Goal: Book appointment/travel/reservation

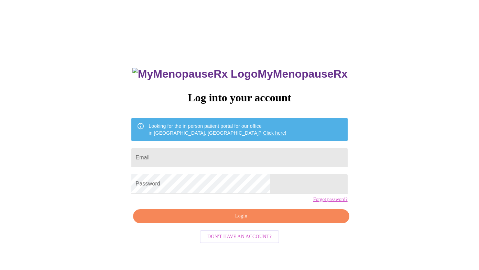
click at [230, 152] on input "Email" at bounding box center [239, 157] width 216 height 19
type input "[EMAIL_ADDRESS][DOMAIN_NAME]"
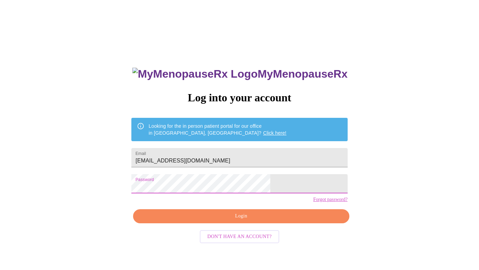
click at [221, 221] on span "Login" at bounding box center [241, 216] width 200 height 9
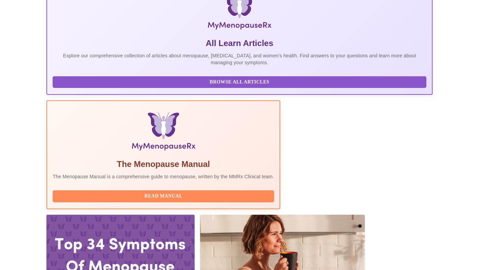
scroll to position [110, 0]
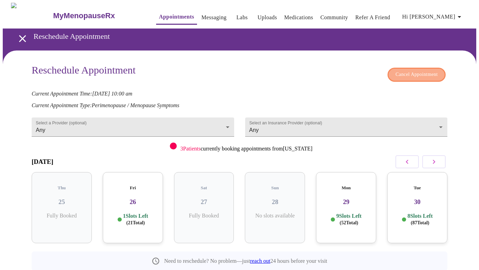
click at [410, 74] on span "Cancel Appointment" at bounding box center [416, 74] width 42 height 9
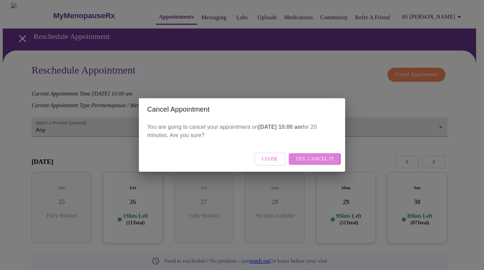
click at [313, 159] on span "Yes, cancel it" at bounding box center [315, 159] width 38 height 9
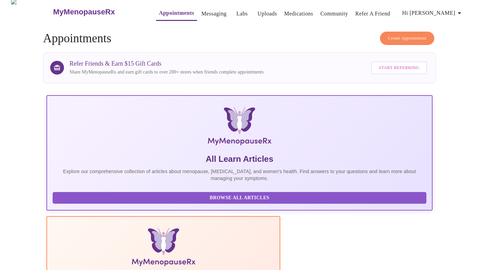
scroll to position [2, 0]
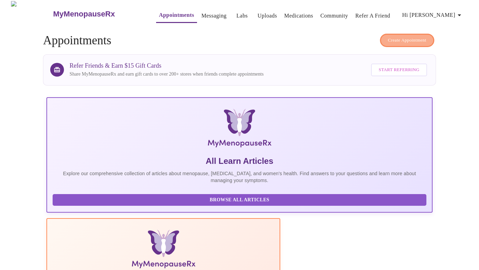
click at [393, 40] on span "Create Appointment" at bounding box center [407, 40] width 39 height 8
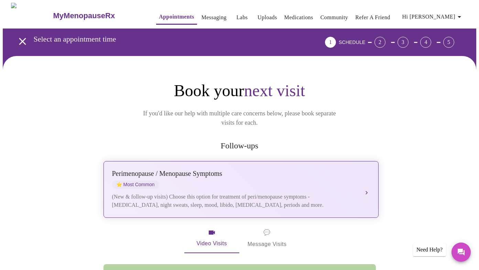
click at [203, 170] on div "Perimenopause / Menopause Symptoms" at bounding box center [234, 174] width 244 height 8
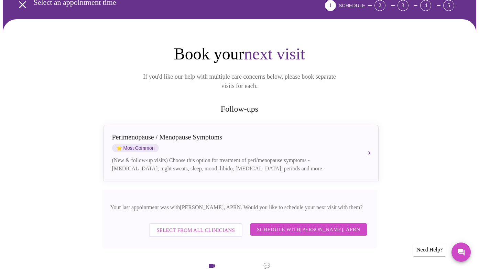
scroll to position [56, 0]
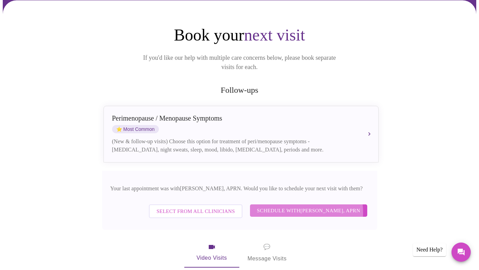
click at [301, 206] on span "Schedule with Emilie McLain, APRN" at bounding box center [309, 210] width 104 height 9
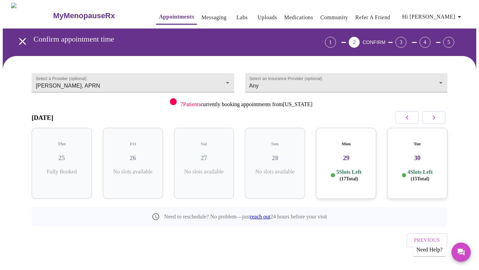
click at [442, 116] on button "button" at bounding box center [433, 117] width 23 height 13
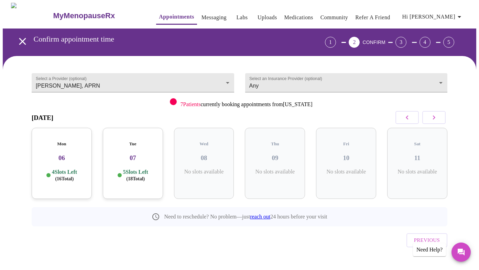
click at [442, 116] on button "button" at bounding box center [433, 117] width 23 height 13
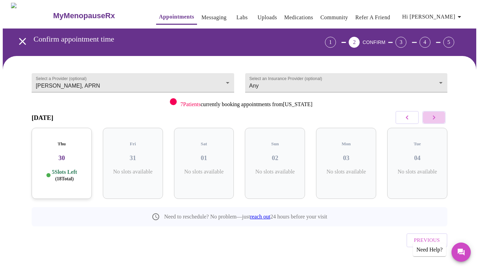
click at [442, 116] on button "button" at bounding box center [433, 117] width 23 height 13
click at [405, 118] on button "button" at bounding box center [406, 117] width 23 height 13
click at [426, 113] on button "button" at bounding box center [433, 117] width 23 height 13
click at [434, 117] on icon "button" at bounding box center [434, 117] width 8 height 8
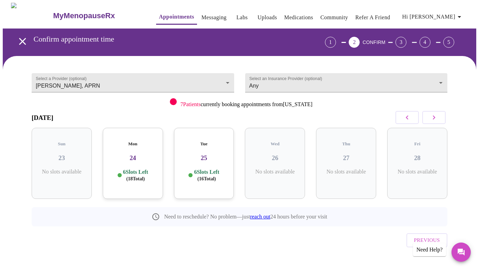
click at [189, 156] on div "Tue 25 6 Slots Left ( 16 Total)" at bounding box center [204, 163] width 60 height 71
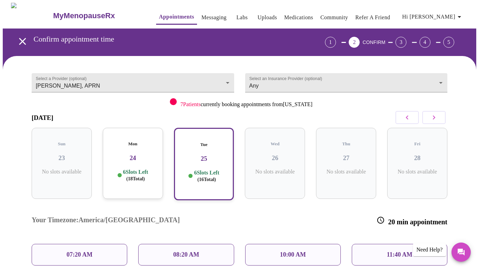
click at [297, 251] on p "10:00 AM" at bounding box center [293, 254] width 26 height 7
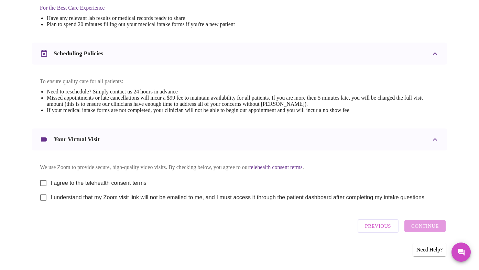
scroll to position [225, 0]
click at [132, 185] on span "I agree to the telehealth consent terms" at bounding box center [99, 183] width 96 height 8
click at [51, 185] on input "I agree to the telehealth consent terms" at bounding box center [43, 183] width 14 height 14
checkbox input "true"
click at [129, 200] on span "I understand that my Zoom visit link will not be emailed to me, and I must acce…" at bounding box center [238, 198] width 374 height 8
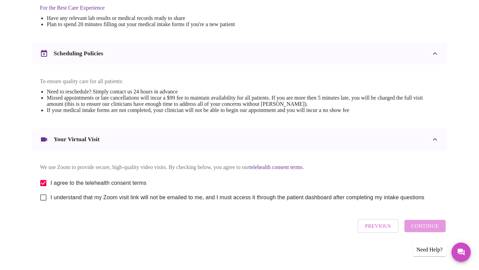
click at [51, 200] on input "I understand that my Zoom visit link will not be emailed to me, and I must acce…" at bounding box center [43, 198] width 14 height 14
checkbox input "true"
click at [432, 231] on span "Continue" at bounding box center [425, 226] width 28 height 9
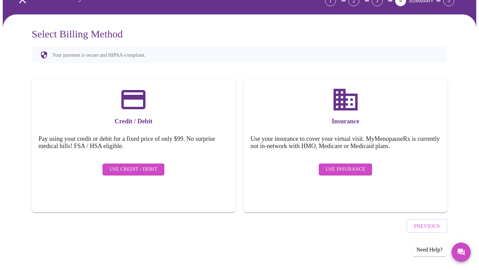
scroll to position [22, 0]
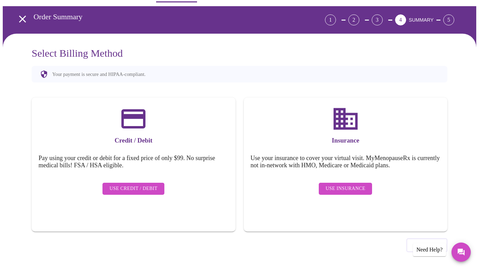
click at [338, 185] on span "Use Insurance" at bounding box center [346, 189] width 40 height 9
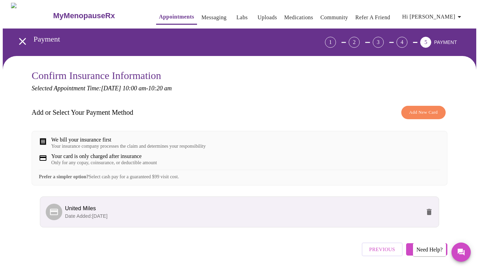
scroll to position [28, 0]
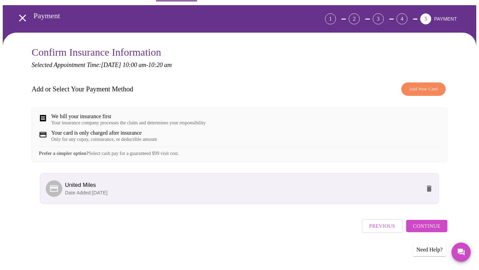
click at [435, 226] on span "Continue" at bounding box center [427, 226] width 28 height 9
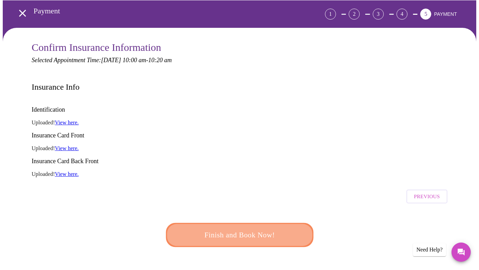
click at [245, 229] on span "Finish and Book Now!" at bounding box center [239, 235] width 127 height 13
